Goal: Navigation & Orientation: Find specific page/section

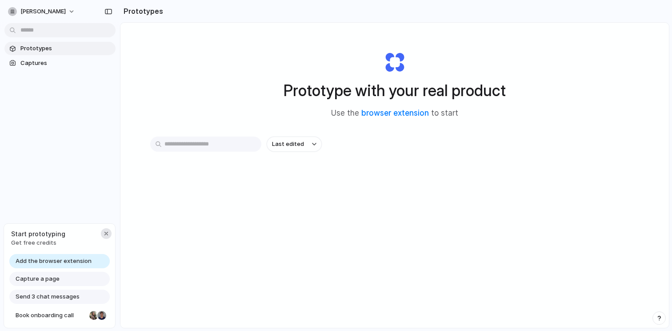
click at [104, 234] on div "button" at bounding box center [106, 233] width 7 height 7
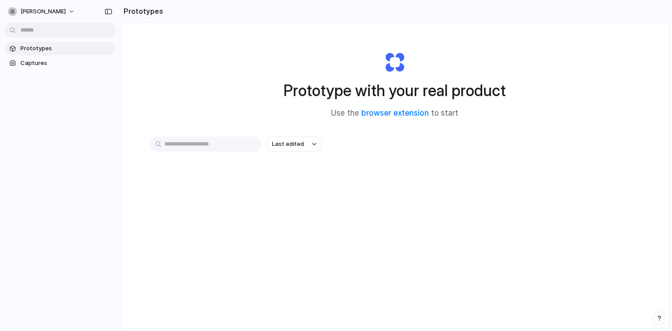
click at [400, 118] on span "Use the browser extension to start" at bounding box center [394, 114] width 127 height 12
click at [402, 111] on link "browser extension" at bounding box center [395, 112] width 68 height 9
click at [345, 120] on div "Prototype with your real product Use the browser extension to start" at bounding box center [395, 81] width 356 height 96
click at [280, 187] on div "Last edited" at bounding box center [394, 175] width 489 height 78
click at [288, 139] on button "Last edited" at bounding box center [294, 143] width 55 height 15
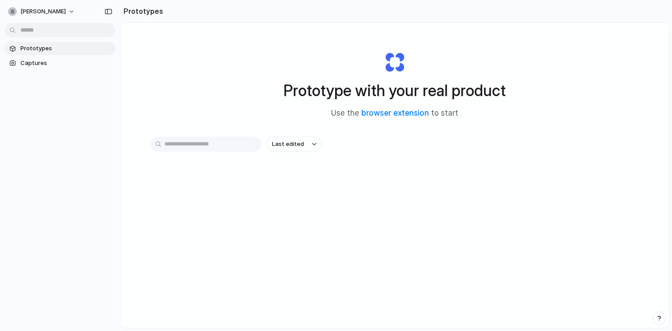
click at [212, 144] on div "Last edited Last created Alphabetical" at bounding box center [336, 165] width 672 height 331
click at [192, 148] on input "text" at bounding box center [205, 143] width 111 height 15
click at [184, 140] on input "text" at bounding box center [205, 143] width 111 height 15
click at [33, 57] on link "Captures" at bounding box center [59, 62] width 111 height 13
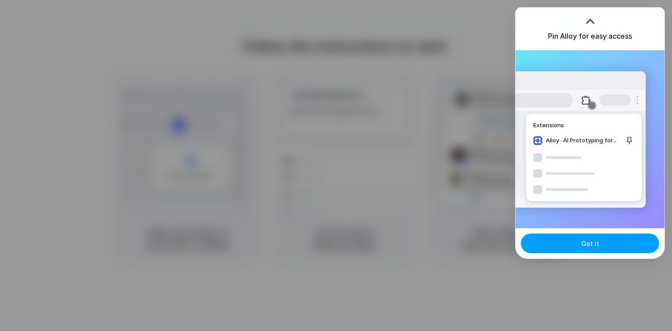
click at [587, 235] on button "Got it" at bounding box center [590, 243] width 138 height 20
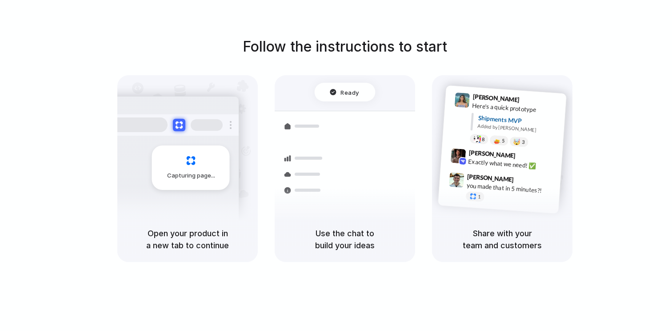
click at [594, 53] on div "Follow the instructions to start Capturing page Open your product in a new tab …" at bounding box center [345, 149] width 672 height 226
